Goal: Transaction & Acquisition: Purchase product/service

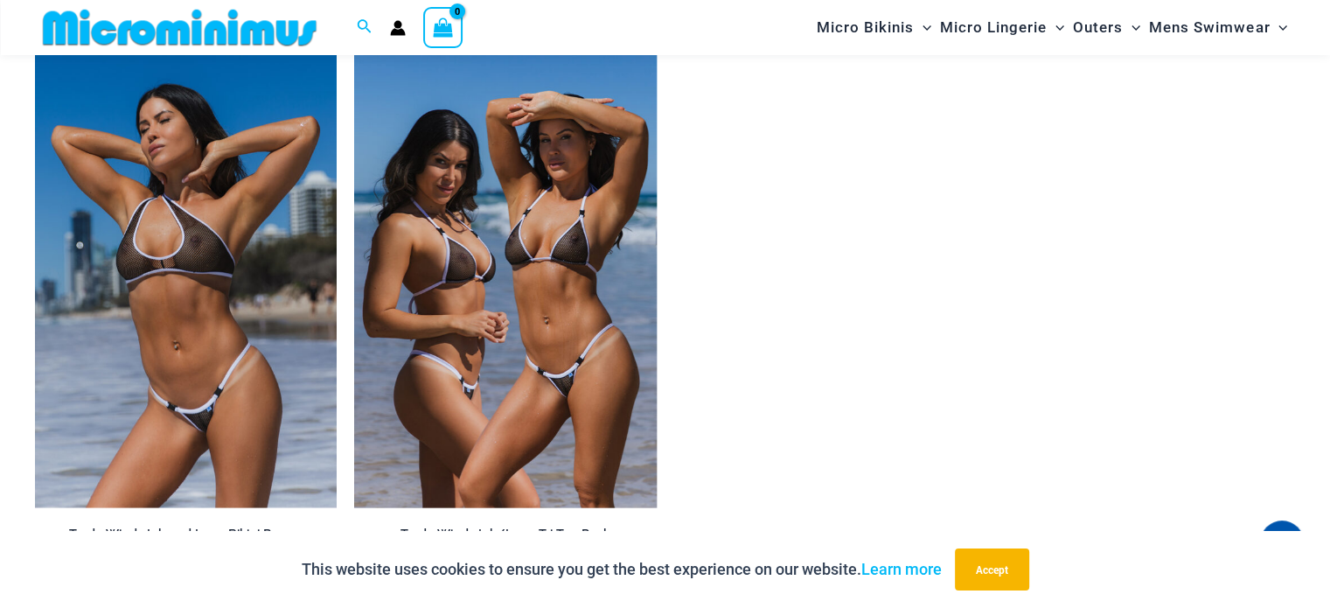
scroll to position [3521, 0]
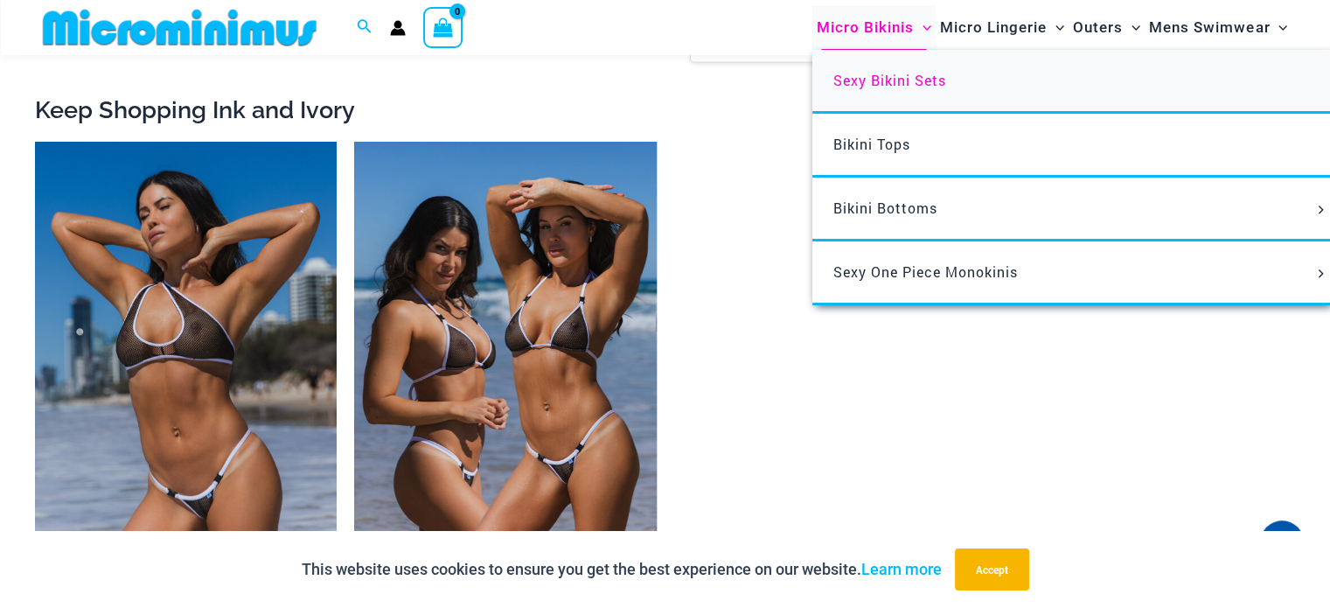
click at [873, 85] on span "Sexy Bikini Sets" at bounding box center [889, 80] width 113 height 18
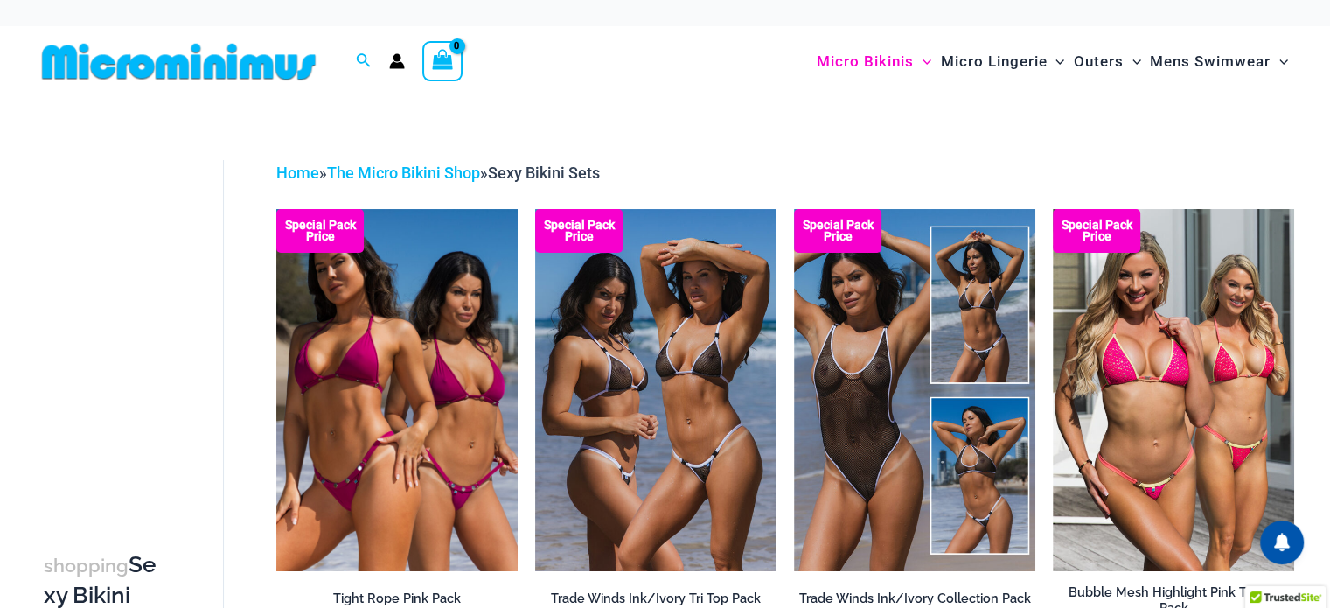
type input "**********"
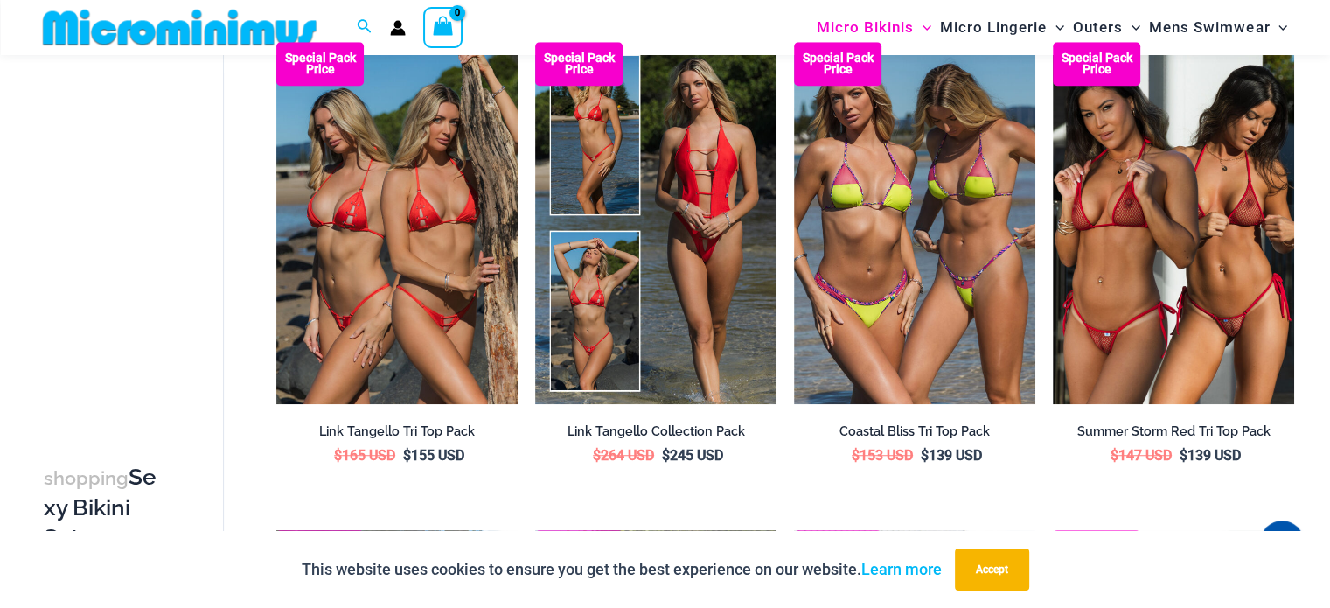
scroll to position [1175, 0]
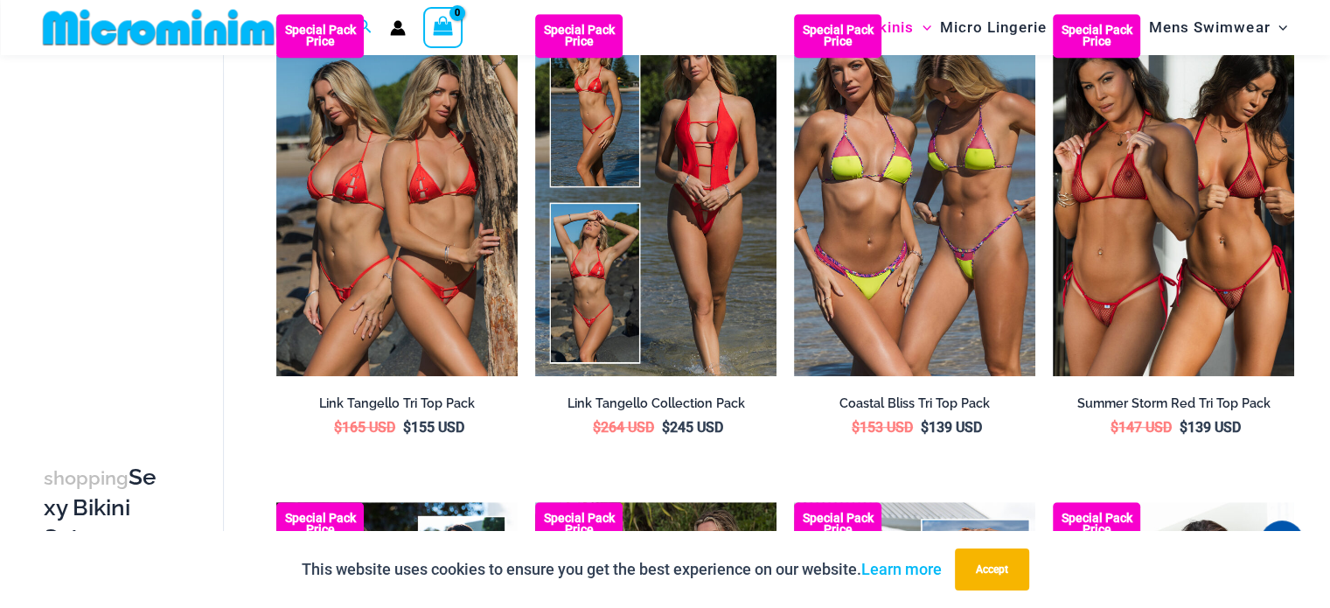
drag, startPoint x: 1336, startPoint y: 72, endPoint x: 1315, endPoint y: 228, distance: 157.9
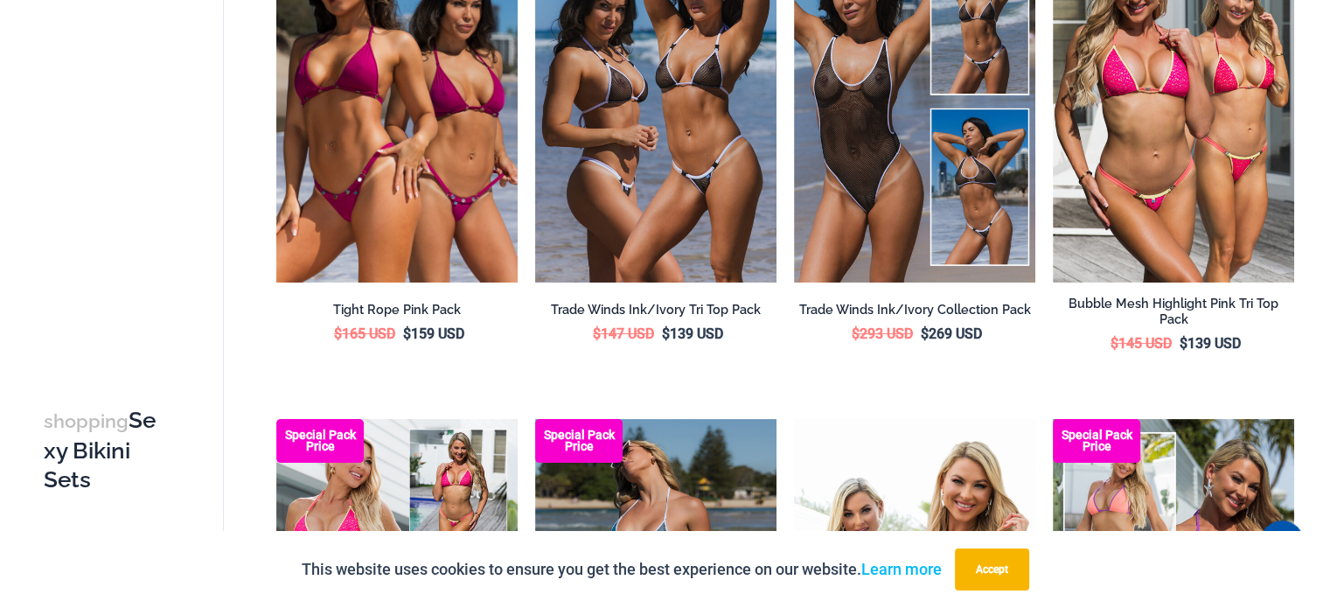
scroll to position [0, 0]
